Goal: Purchase product/service

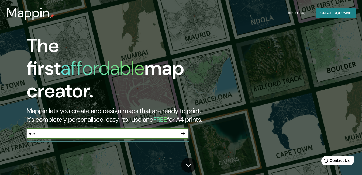
type input "[GEOGRAPHIC_DATA]"
click at [183, 131] on icon "button" at bounding box center [183, 134] width 6 height 6
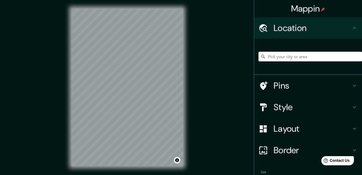
click at [287, 56] on input "Pick your city or area" at bounding box center [311, 57] width 104 height 10
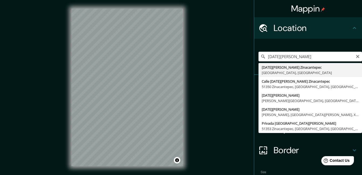
type input "[DATE][PERSON_NAME] Zinacantepec, [GEOGRAPHIC_DATA], [GEOGRAPHIC_DATA]"
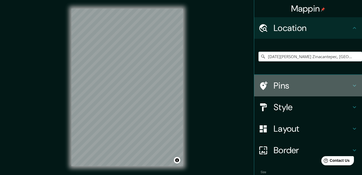
click at [339, 82] on h4 "Pins" at bounding box center [313, 85] width 78 height 11
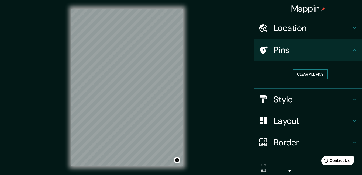
click at [316, 75] on button "Clear all pins" at bounding box center [310, 75] width 35 height 10
click at [264, 51] on icon at bounding box center [263, 50] width 9 height 9
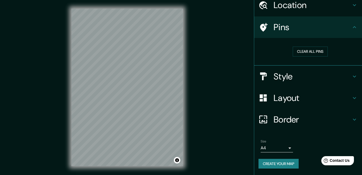
click at [314, 102] on h4 "Layout" at bounding box center [313, 98] width 78 height 11
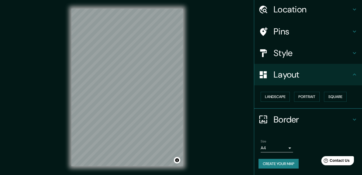
scroll to position [19, 0]
click at [333, 100] on button "Square" at bounding box center [335, 97] width 23 height 10
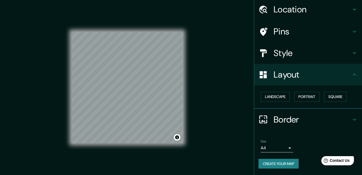
click at [342, 121] on h4 "Border" at bounding box center [313, 119] width 78 height 11
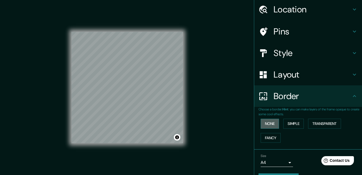
click at [274, 122] on button "None" at bounding box center [270, 124] width 18 height 10
click at [291, 122] on button "Simple" at bounding box center [294, 124] width 21 height 10
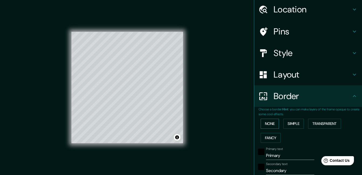
click at [272, 121] on button "None" at bounding box center [270, 124] width 18 height 10
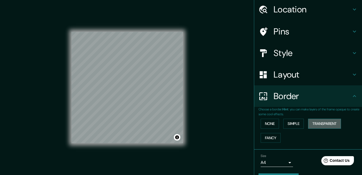
click at [321, 123] on button "Transparent" at bounding box center [324, 124] width 33 height 10
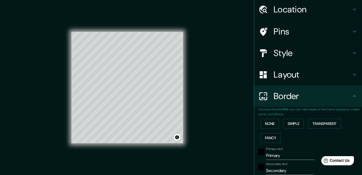
scroll to position [73, 0]
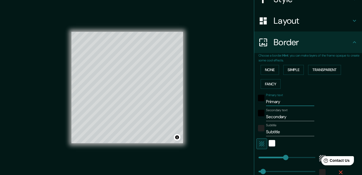
drag, startPoint x: 280, startPoint y: 101, endPoint x: 260, endPoint y: 103, distance: 19.8
click at [260, 103] on div "Primary text Primary" at bounding box center [301, 99] width 88 height 13
click at [267, 85] on button "Fancy" at bounding box center [271, 84] width 20 height 10
click at [290, 73] on button "Simple" at bounding box center [294, 70] width 21 height 10
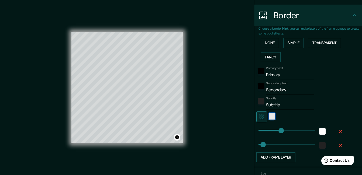
click at [271, 116] on div "white" at bounding box center [272, 116] width 6 height 6
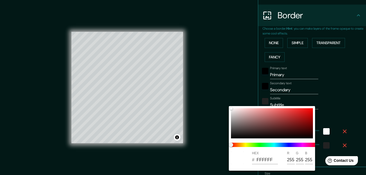
click at [351, 111] on div at bounding box center [183, 87] width 366 height 175
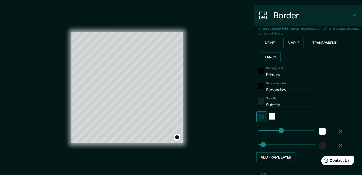
click at [340, 132] on button "button" at bounding box center [340, 132] width 17 height 10
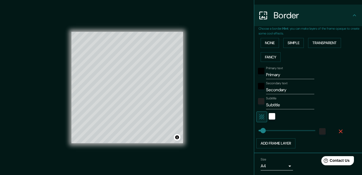
click at [340, 132] on button "button" at bounding box center [340, 132] width 17 height 10
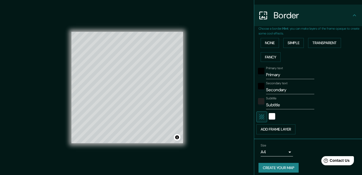
scroll to position [104, 0]
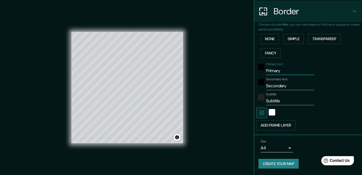
drag, startPoint x: 278, startPoint y: 70, endPoint x: 257, endPoint y: 71, distance: 21.6
click at [257, 71] on div "Primary text Primary" at bounding box center [301, 68] width 88 height 13
type input "Zinacantepec"
drag, startPoint x: 286, startPoint y: 84, endPoint x: 259, endPoint y: 86, distance: 27.0
click at [259, 86] on div "Secondary text Secondary" at bounding box center [301, 83] width 88 height 13
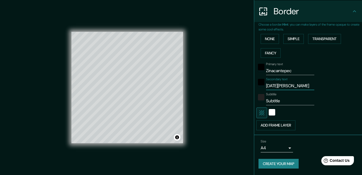
type input "[DATE][PERSON_NAME]"
drag, startPoint x: 278, startPoint y: 101, endPoint x: 260, endPoint y: 105, distance: 18.6
click at [260, 105] on div "Subtitle Subtitle" at bounding box center [301, 99] width 88 height 13
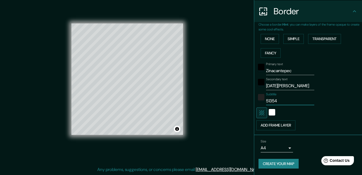
type input "51354"
click at [286, 162] on button "Create your map" at bounding box center [279, 164] width 40 height 10
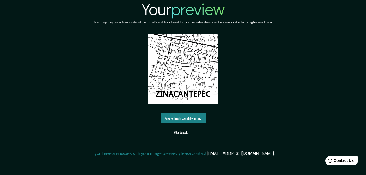
click at [186, 118] on link "View high quality map" at bounding box center [183, 119] width 45 height 10
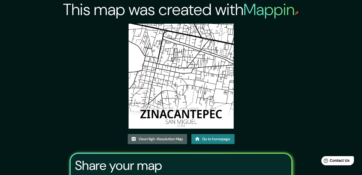
click at [156, 139] on link "View High-Resolution Map" at bounding box center [157, 139] width 59 height 10
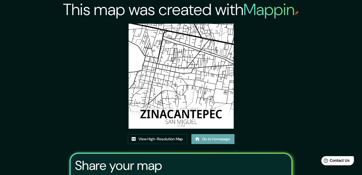
click at [202, 139] on link "Go to homepage" at bounding box center [213, 139] width 43 height 10
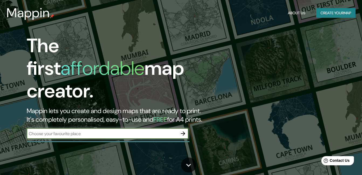
click at [142, 132] on div "​" at bounding box center [108, 133] width 162 height 11
click at [181, 131] on icon "button" at bounding box center [183, 134] width 6 height 6
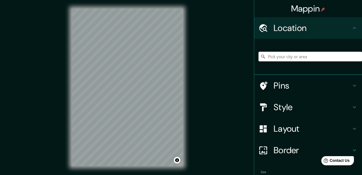
click at [275, 57] on input "Pick your city or area" at bounding box center [311, 57] width 104 height 10
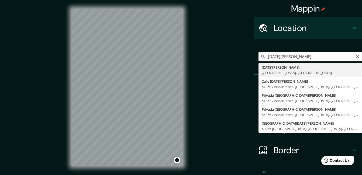
type input "[DATE][PERSON_NAME] Zinacantepec, [GEOGRAPHIC_DATA], [GEOGRAPHIC_DATA]"
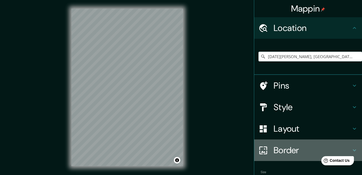
click at [352, 152] on icon at bounding box center [355, 150] width 6 height 6
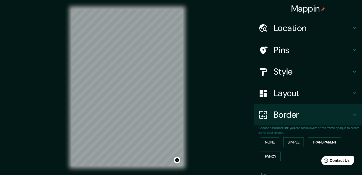
click at [352, 92] on icon at bounding box center [355, 93] width 6 height 6
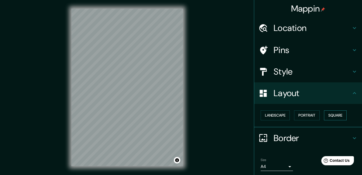
click at [336, 118] on button "Square" at bounding box center [335, 116] width 23 height 10
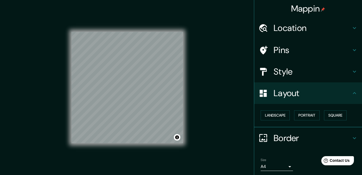
scroll to position [19, 0]
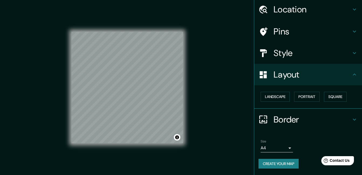
click at [278, 168] on button "Create your map" at bounding box center [279, 164] width 40 height 10
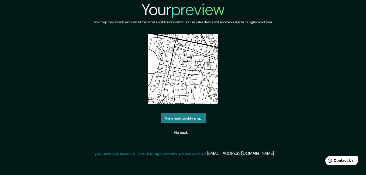
click at [203, 114] on link "View high quality map" at bounding box center [183, 119] width 45 height 10
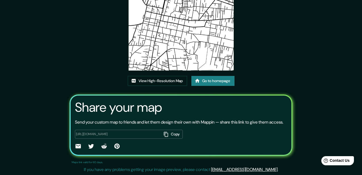
scroll to position [38, 0]
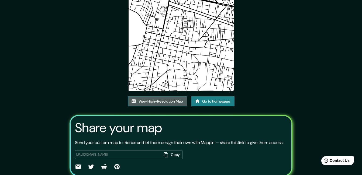
click at [171, 100] on link "View High-Resolution Map" at bounding box center [157, 102] width 59 height 10
